Goal: Transaction & Acquisition: Download file/media

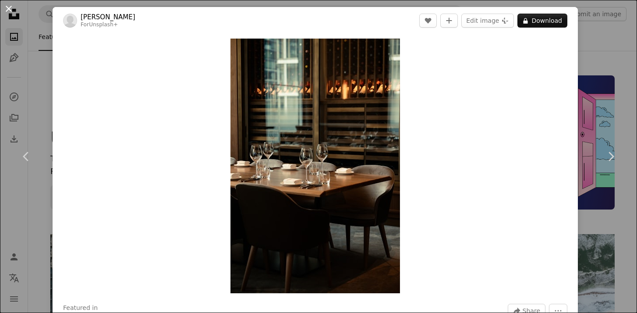
scroll to position [1433, 0]
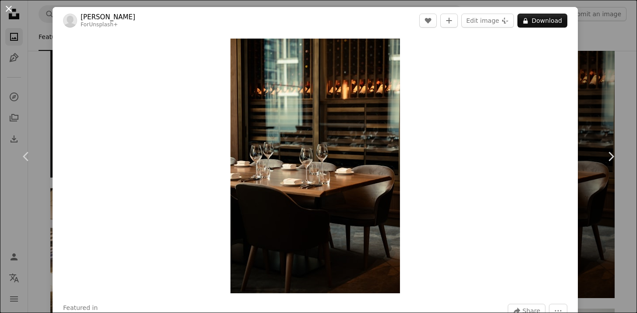
click at [11, 8] on button "An X shape" at bounding box center [9, 9] width 11 height 11
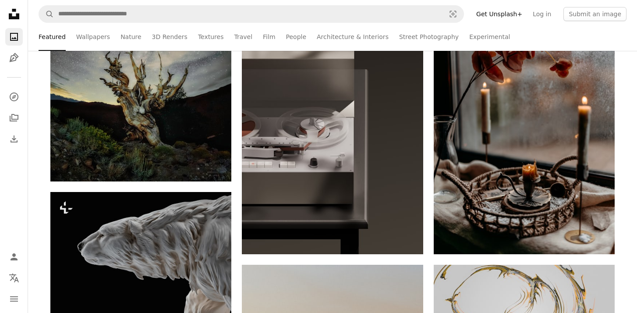
scroll to position [5972, 0]
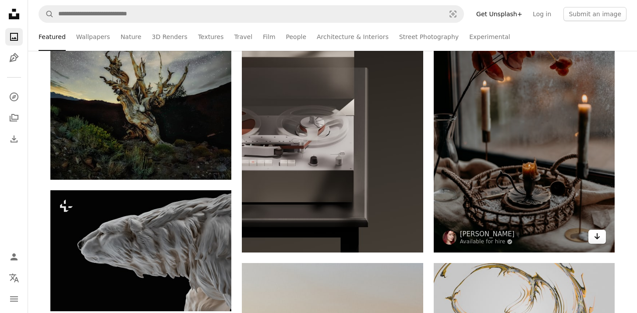
click at [601, 239] on link "Arrow pointing down" at bounding box center [597, 237] width 18 height 14
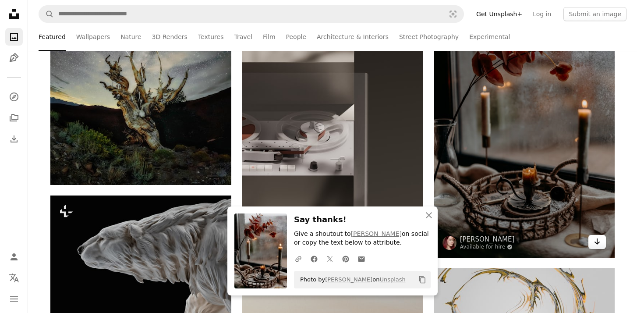
scroll to position [5967, 0]
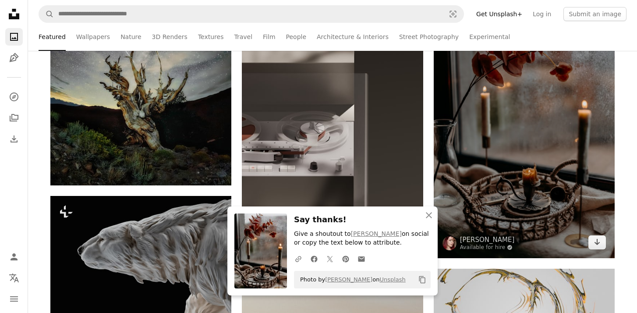
click at [548, 217] on img at bounding box center [524, 122] width 181 height 272
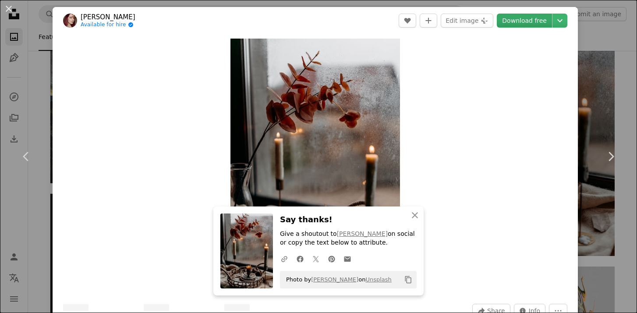
click at [520, 21] on link "Download free" at bounding box center [524, 21] width 55 height 14
click at [9, 8] on button "An X shape" at bounding box center [9, 9] width 11 height 11
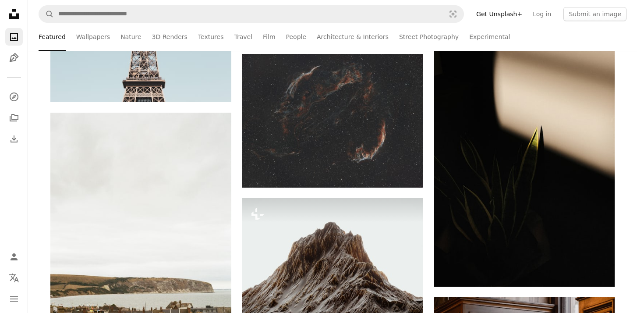
scroll to position [6463, 0]
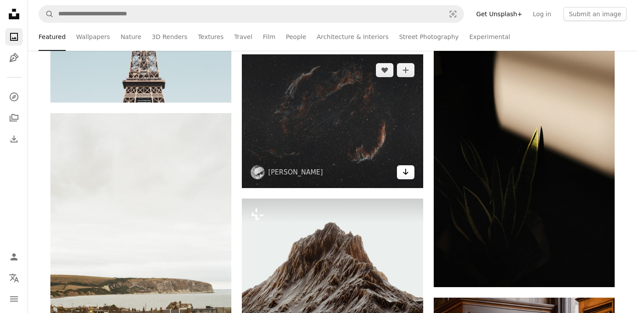
click at [402, 172] on icon "Arrow pointing down" at bounding box center [405, 171] width 7 height 11
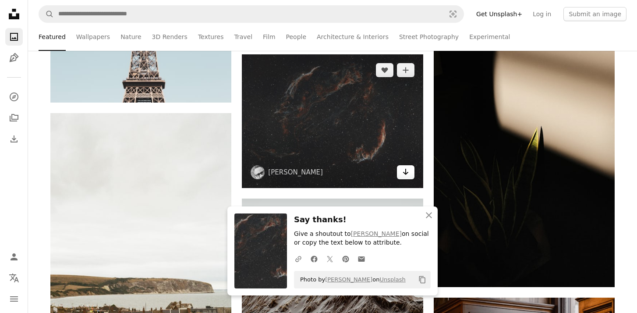
click at [408, 172] on icon "Arrow pointing down" at bounding box center [405, 171] width 7 height 11
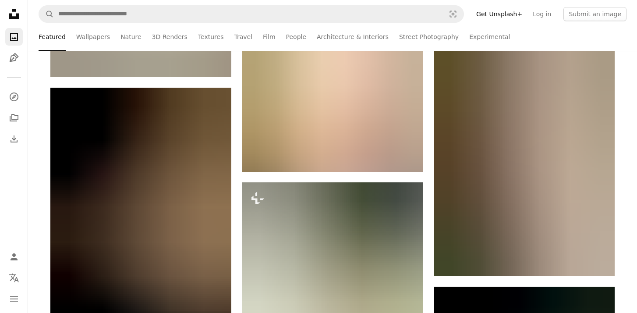
scroll to position [7569, 0]
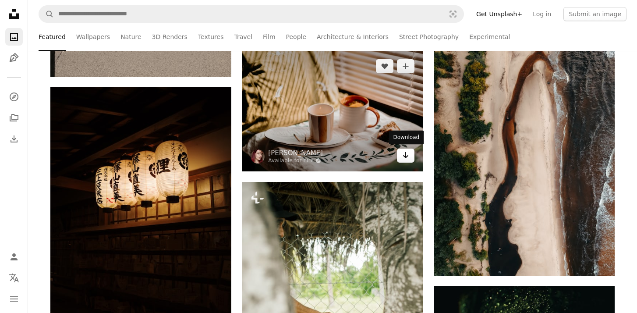
click at [411, 154] on link "Arrow pointing down" at bounding box center [406, 155] width 18 height 14
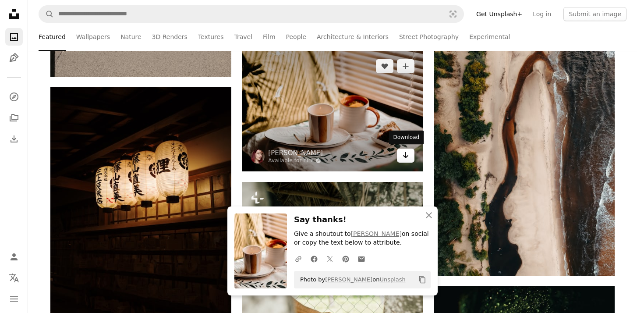
click at [404, 157] on icon "Arrow pointing down" at bounding box center [405, 155] width 7 height 11
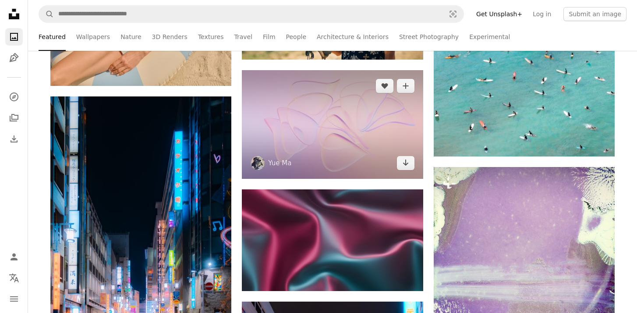
scroll to position [11113, 0]
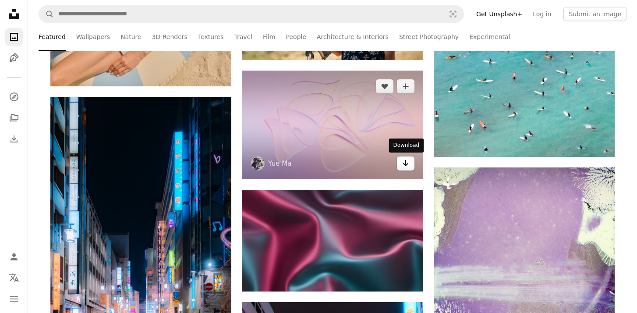
click at [406, 165] on icon "Arrow pointing down" at bounding box center [405, 163] width 7 height 11
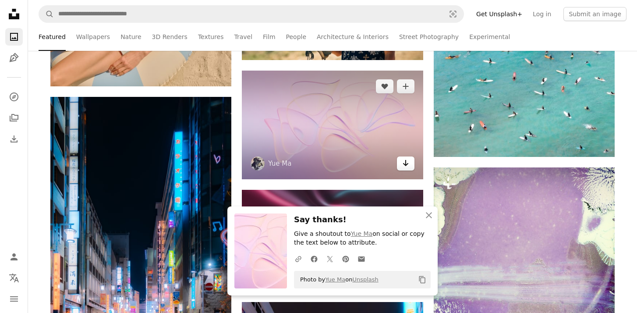
click at [406, 166] on icon "Arrow pointing down" at bounding box center [405, 163] width 7 height 11
